Goal: Task Accomplishment & Management: Use online tool/utility

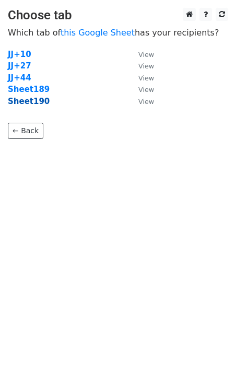
click at [39, 104] on strong "Sheet190" at bounding box center [29, 101] width 42 height 9
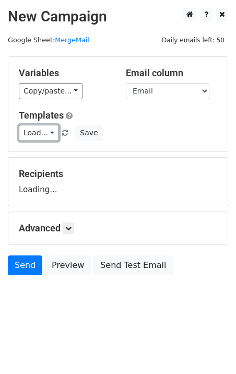
click at [34, 132] on link "Load..." at bounding box center [39, 133] width 40 height 16
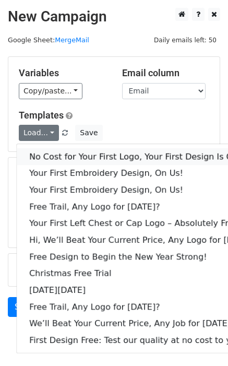
click at [54, 152] on link "No Cost for Your First Logo, Your First Design Is On Us!" at bounding box center [143, 156] width 252 height 17
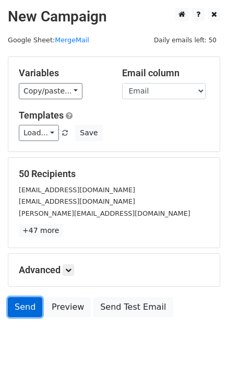
click at [28, 308] on link "Send" at bounding box center [25, 307] width 34 height 20
